Goal: Answer question/provide support

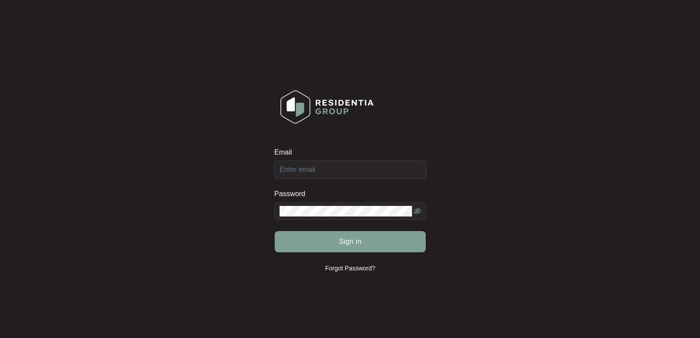
type input "[EMAIL_ADDRESS][DOMAIN_NAME]"
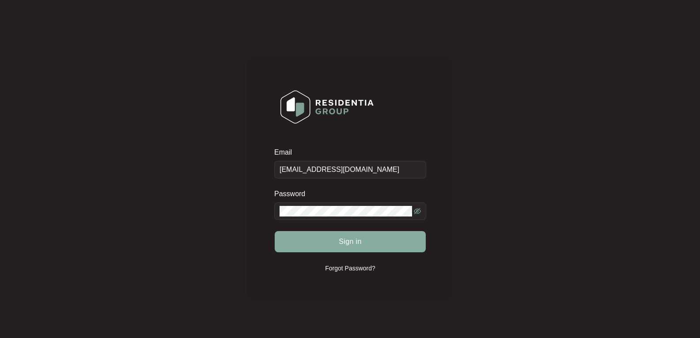
drag, startPoint x: 369, startPoint y: 242, endPoint x: 348, endPoint y: 242, distance: 20.8
click at [369, 242] on button "Sign in" at bounding box center [350, 241] width 151 height 21
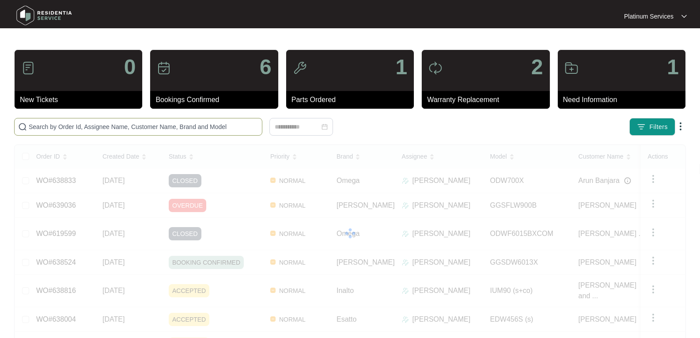
click at [86, 134] on span at bounding box center [138, 127] width 248 height 18
paste input "635273"
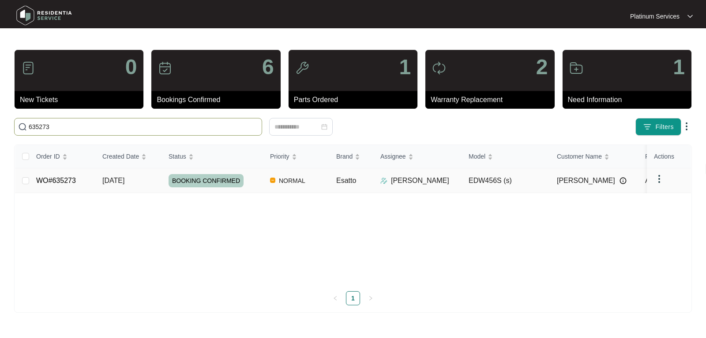
type input "635273"
click at [58, 180] on link "WO#635273" at bounding box center [56, 181] width 40 height 8
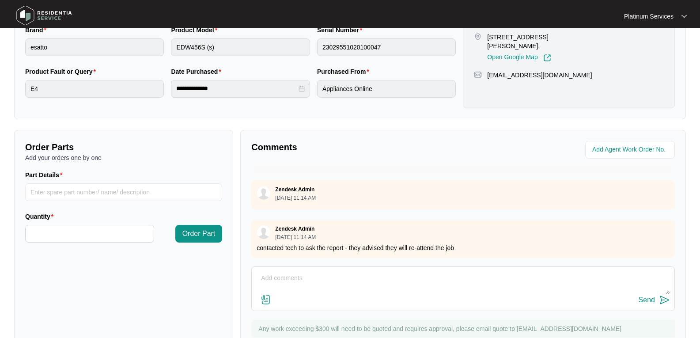
scroll to position [248, 0]
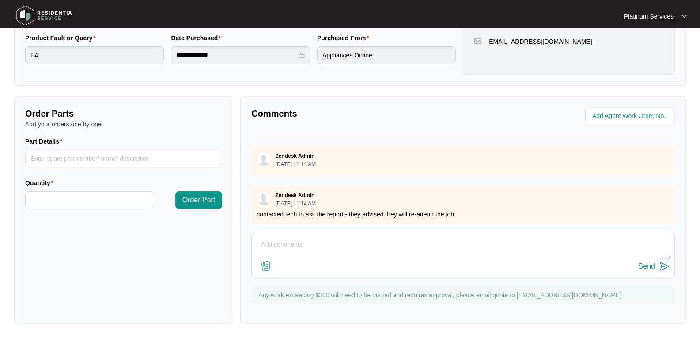
click at [280, 236] on div "Send" at bounding box center [462, 255] width 423 height 45
click at [277, 245] on textarea at bounding box center [463, 249] width 414 height 23
paste textarea "Suspect main board issue. Please order new main board (SP12318)and a drain pump…"
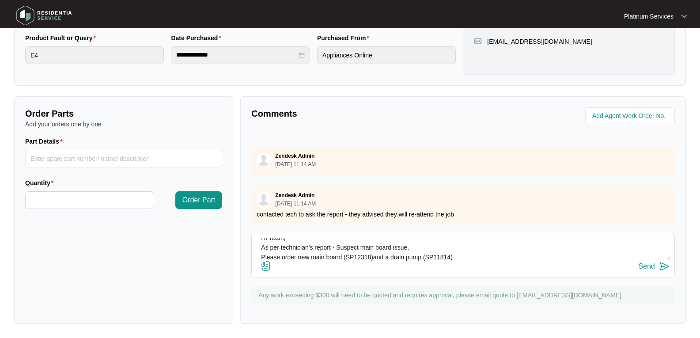
click at [267, 256] on textarea "Hi Team, As per technician's report - Suspect main board issue. Please order ne…" at bounding box center [463, 249] width 414 height 23
click at [465, 255] on textarea "Hi Team, As per technician's report - Suspect main board issue. May we order ne…" at bounding box center [463, 249] width 414 height 23
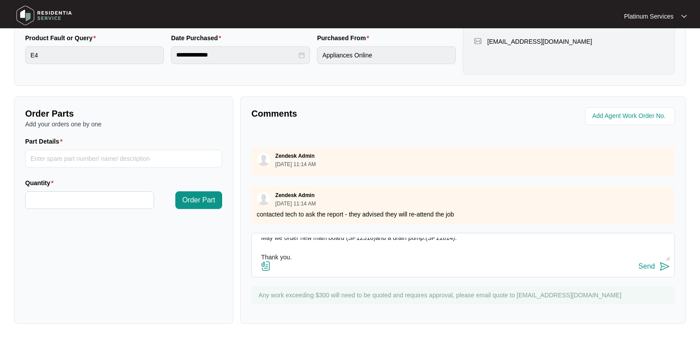
type textarea "Hi Team, As per technician's report - Suspect main board issue. May we order ne…"
click at [660, 264] on img at bounding box center [664, 266] width 11 height 11
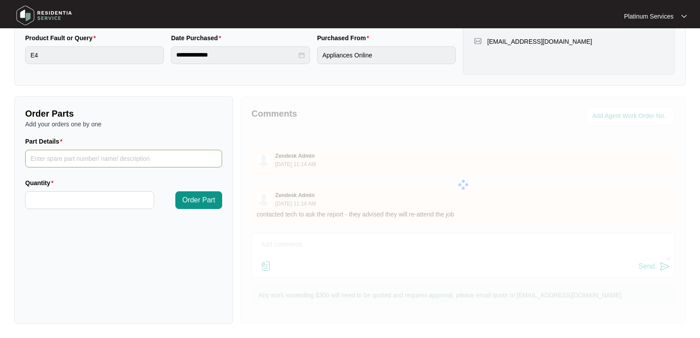
scroll to position [0, 0]
